Goal: Information Seeking & Learning: Learn about a topic

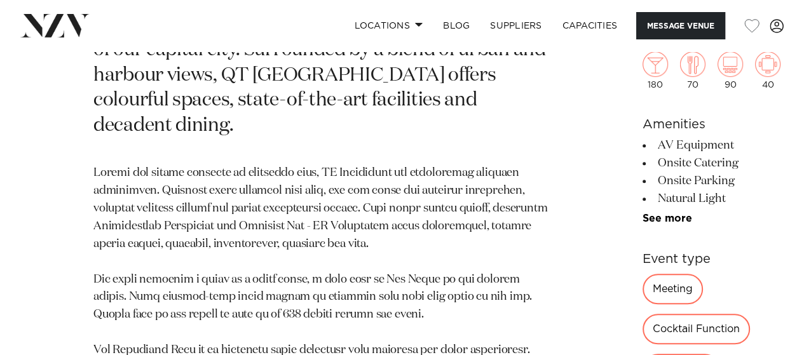
scroll to position [680, 0]
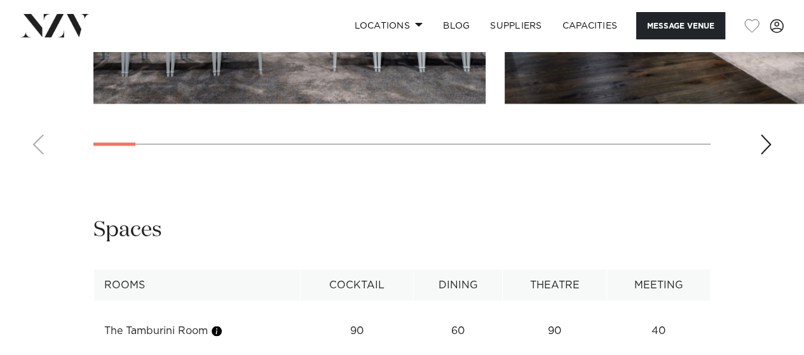
scroll to position [1967, 0]
click at [768, 154] on div "Next slide" at bounding box center [765, 144] width 13 height 20
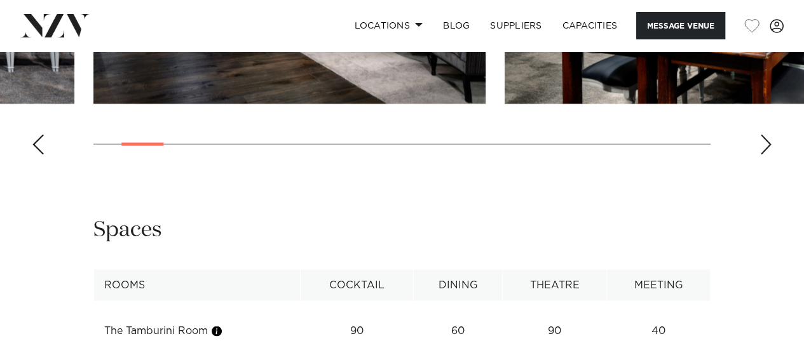
click at [768, 154] on div "Next slide" at bounding box center [765, 144] width 13 height 20
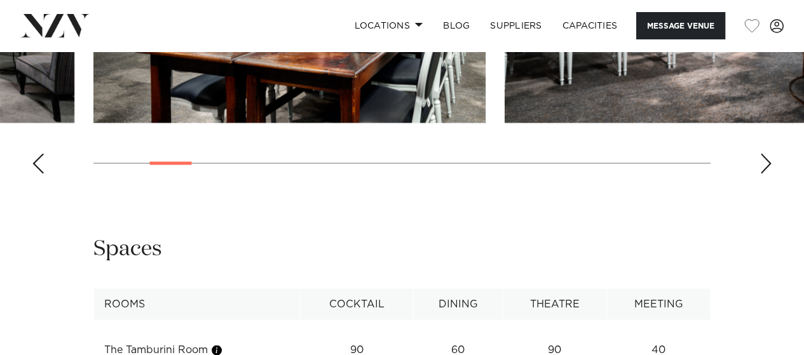
scroll to position [1951, 0]
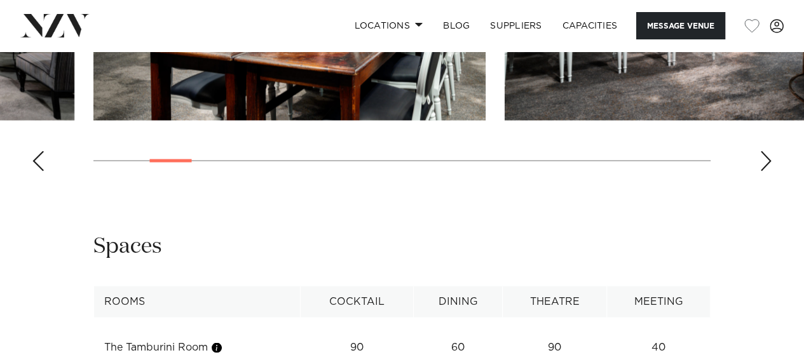
click at [770, 171] on div "Next slide" at bounding box center [765, 161] width 13 height 20
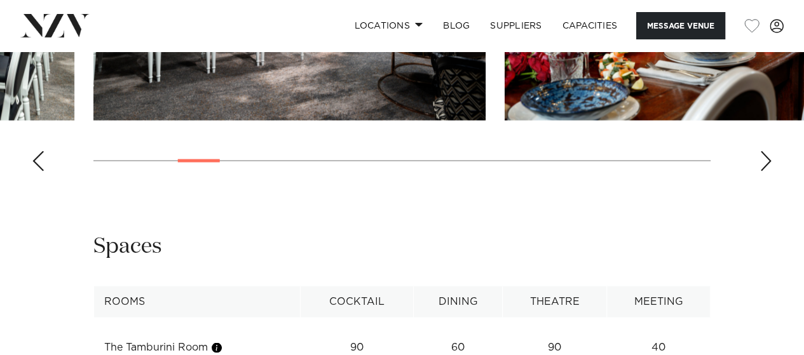
click at [770, 171] on div "Next slide" at bounding box center [765, 161] width 13 height 20
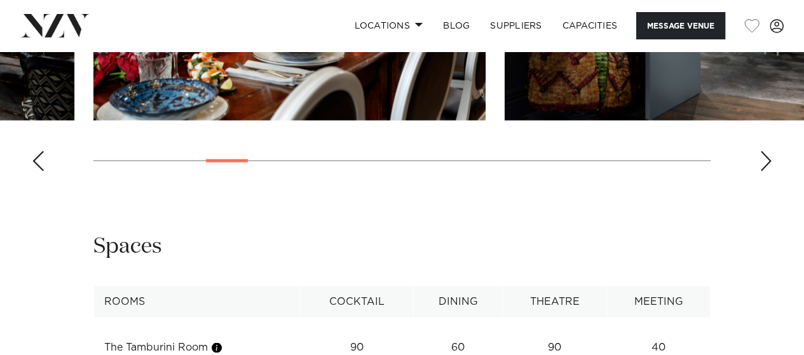
click at [770, 171] on div "Next slide" at bounding box center [765, 161] width 13 height 20
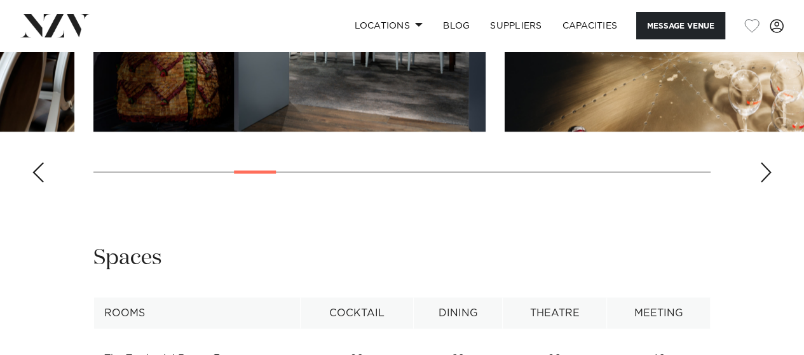
scroll to position [1947, 0]
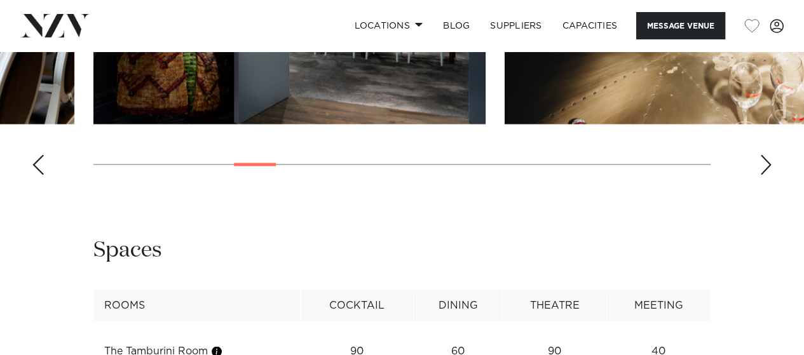
click at [770, 175] on div "Next slide" at bounding box center [765, 164] width 13 height 20
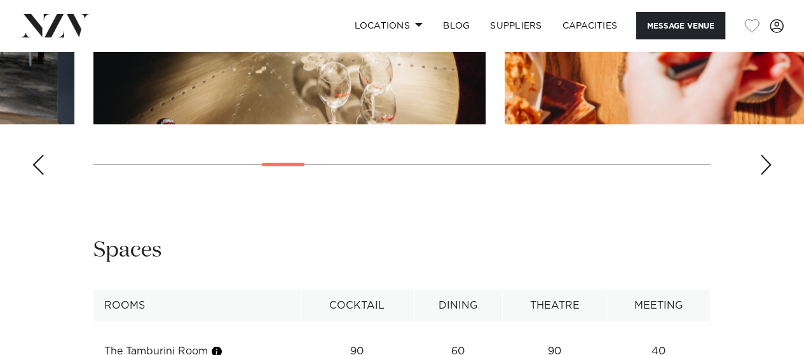
click at [768, 175] on div "Next slide" at bounding box center [765, 164] width 13 height 20
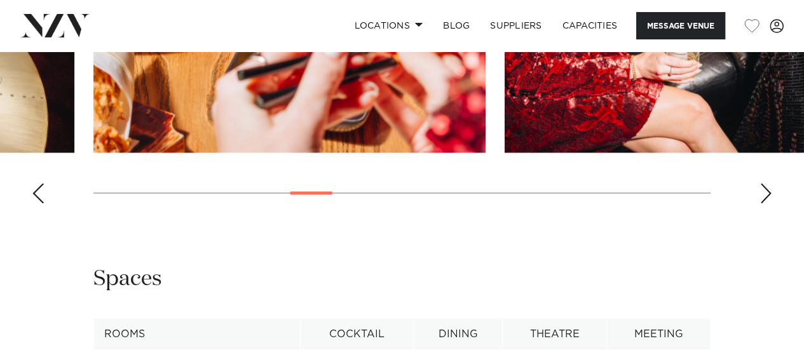
scroll to position [1918, 0]
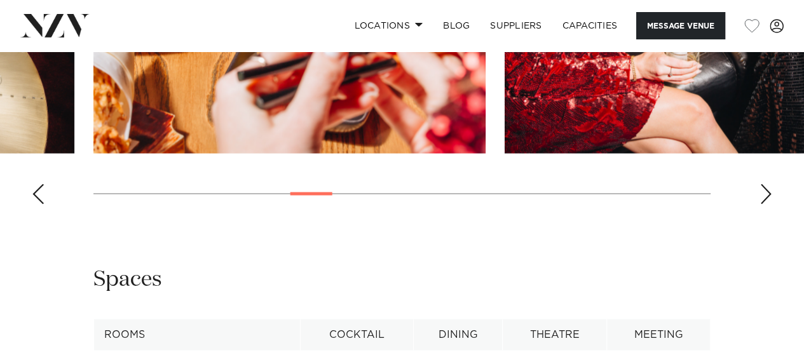
click at [763, 204] on div "Next slide" at bounding box center [765, 194] width 13 height 20
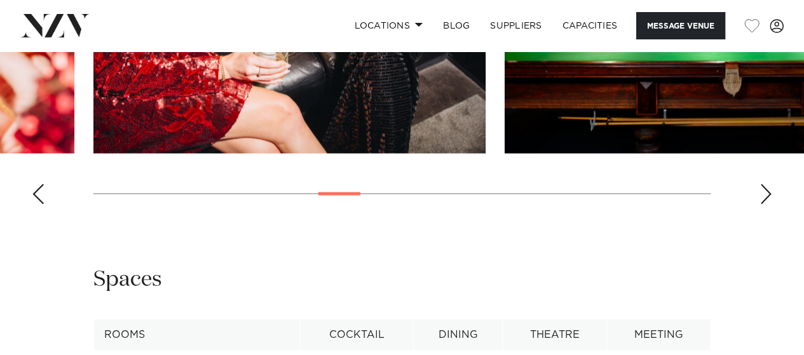
click at [763, 204] on div "Next slide" at bounding box center [765, 194] width 13 height 20
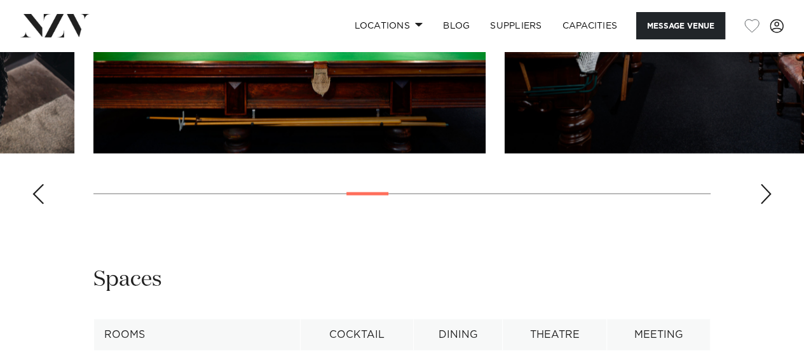
click at [763, 204] on div "Next slide" at bounding box center [765, 194] width 13 height 20
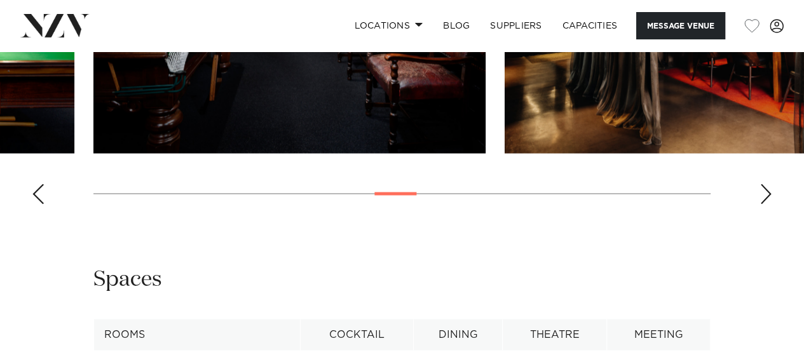
click at [763, 204] on div "Next slide" at bounding box center [765, 194] width 13 height 20
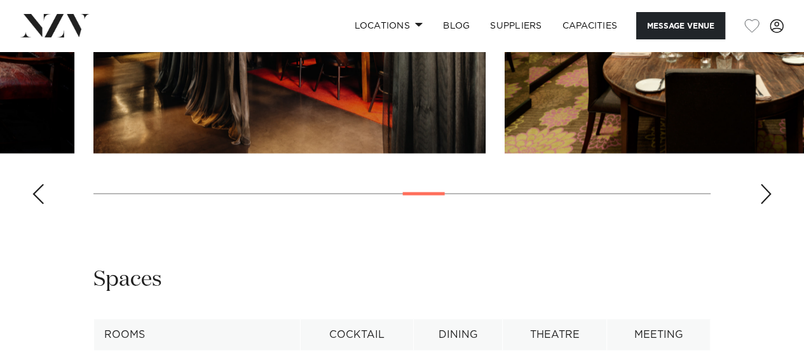
click at [763, 204] on div "Next slide" at bounding box center [765, 194] width 13 height 20
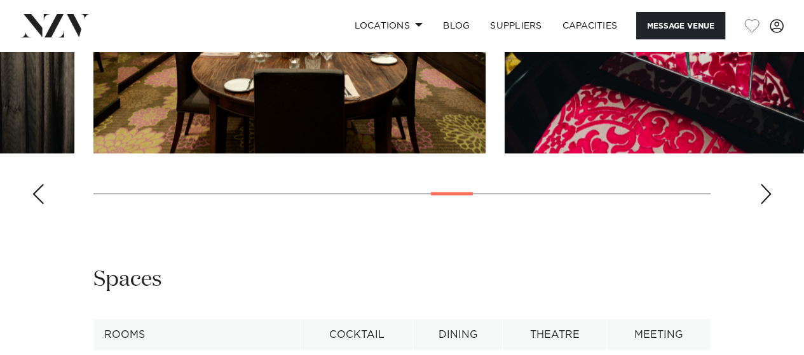
click at [763, 204] on div "Next slide" at bounding box center [765, 194] width 13 height 20
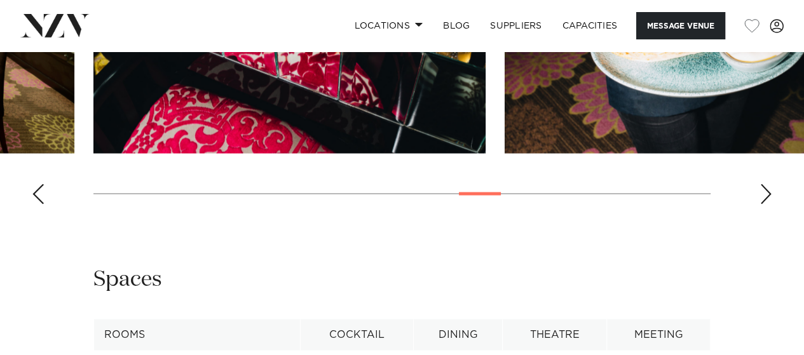
click at [763, 204] on div "Next slide" at bounding box center [765, 194] width 13 height 20
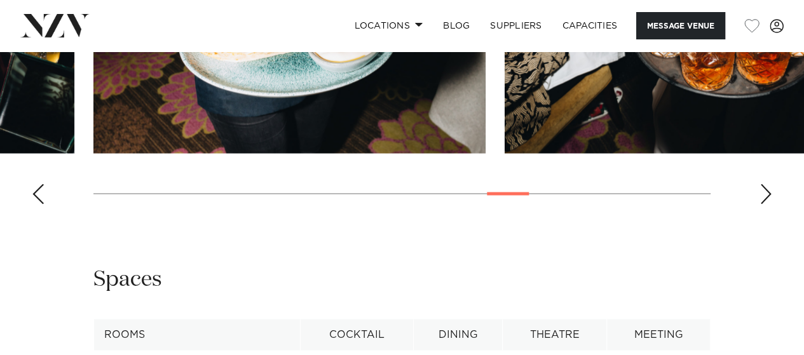
click at [763, 204] on div "Next slide" at bounding box center [765, 194] width 13 height 20
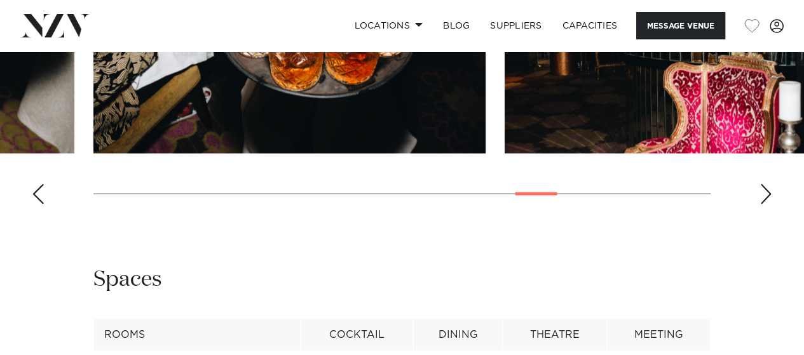
click at [763, 204] on div "Next slide" at bounding box center [765, 194] width 13 height 20
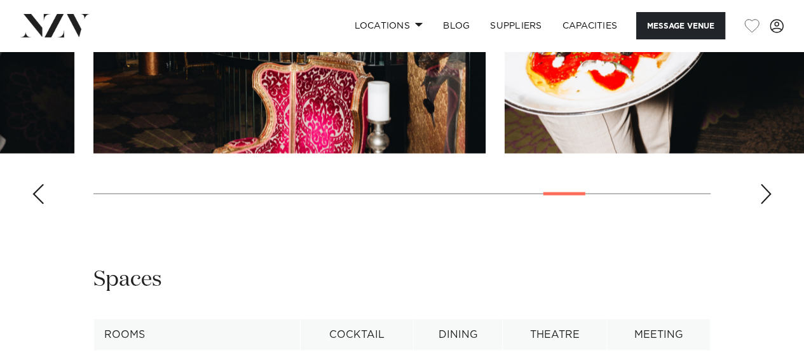
click at [761, 204] on div "Next slide" at bounding box center [765, 194] width 13 height 20
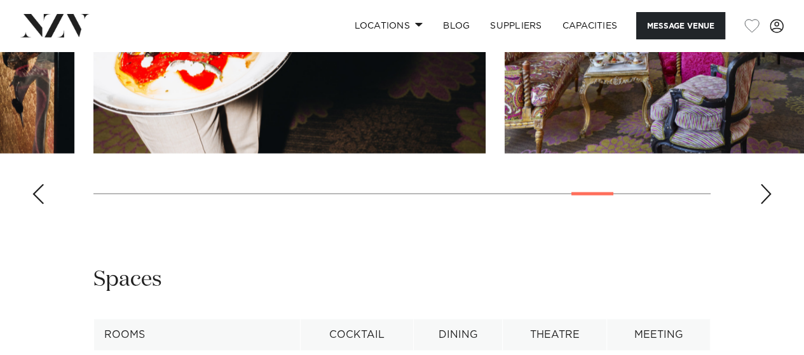
click at [761, 204] on div "Next slide" at bounding box center [765, 194] width 13 height 20
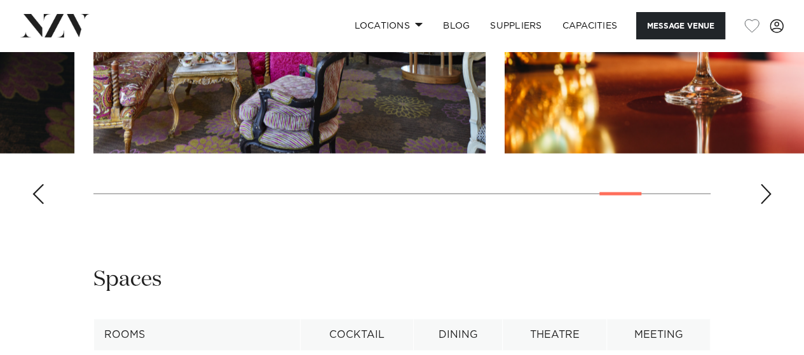
click at [761, 204] on div "Next slide" at bounding box center [765, 194] width 13 height 20
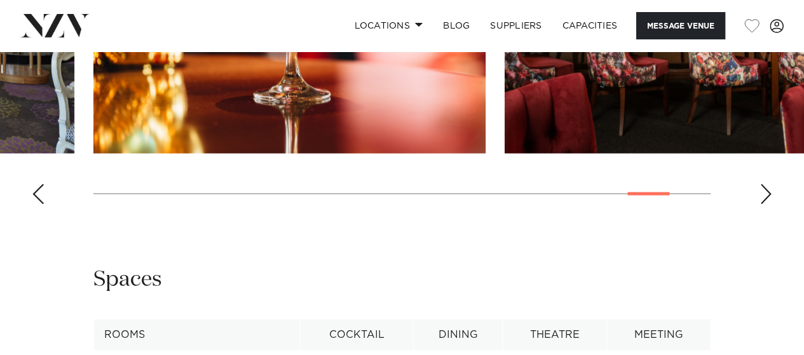
click at [761, 204] on div "Next slide" at bounding box center [765, 194] width 13 height 20
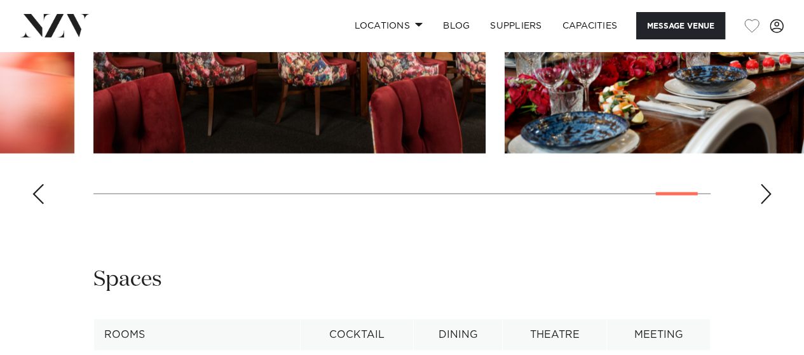
click at [761, 204] on div "Next slide" at bounding box center [765, 194] width 13 height 20
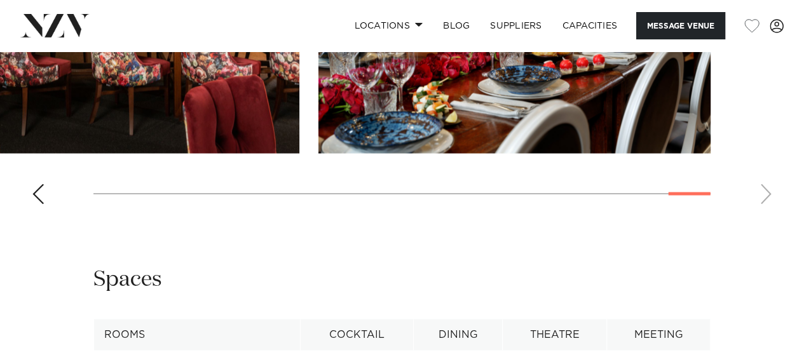
click at [760, 214] on swiper-container at bounding box center [402, 39] width 804 height 349
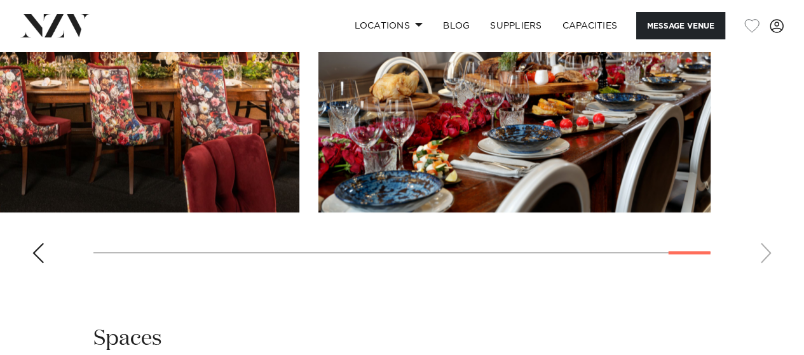
scroll to position [1838, 0]
